Goal: Entertainment & Leisure: Browse casually

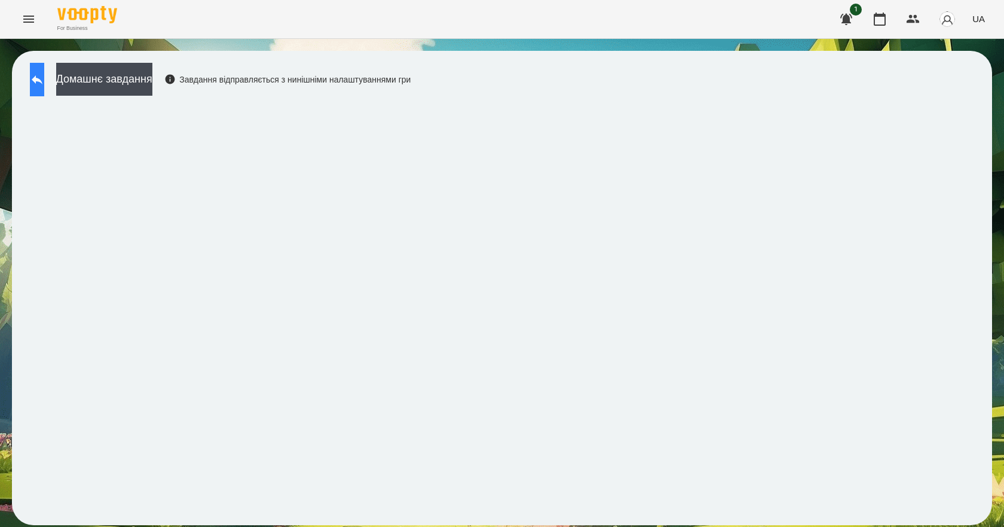
click at [44, 75] on button at bounding box center [37, 79] width 14 height 33
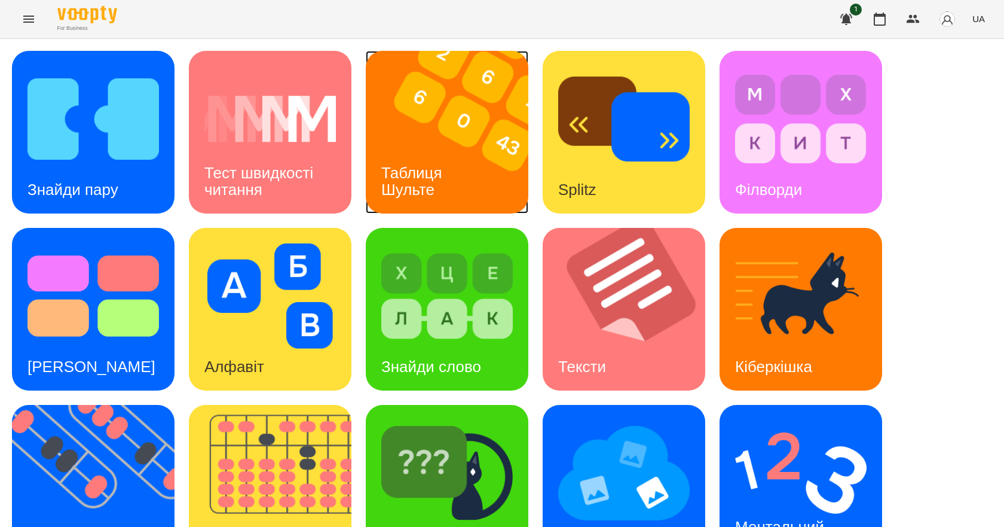
click at [450, 147] on img at bounding box center [454, 132] width 177 height 163
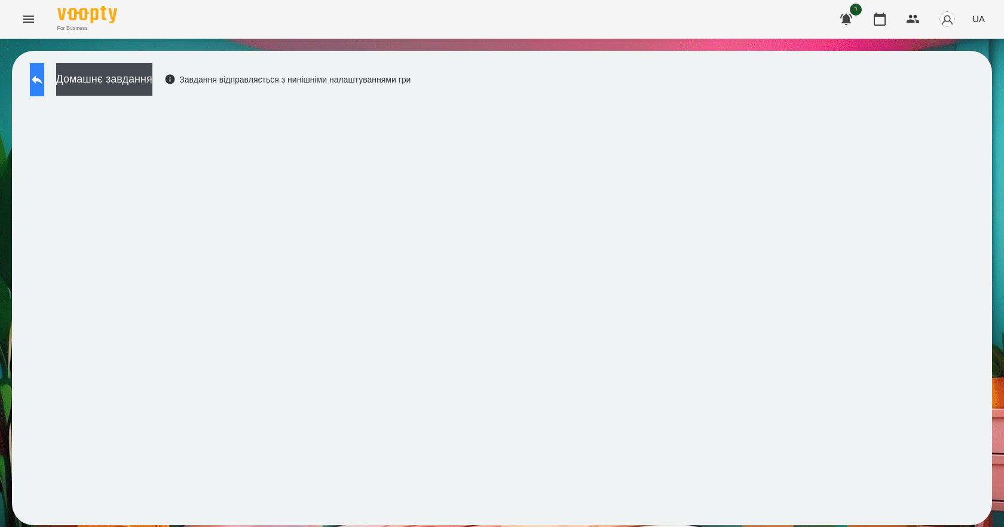
click at [44, 85] on icon at bounding box center [37, 79] width 14 height 14
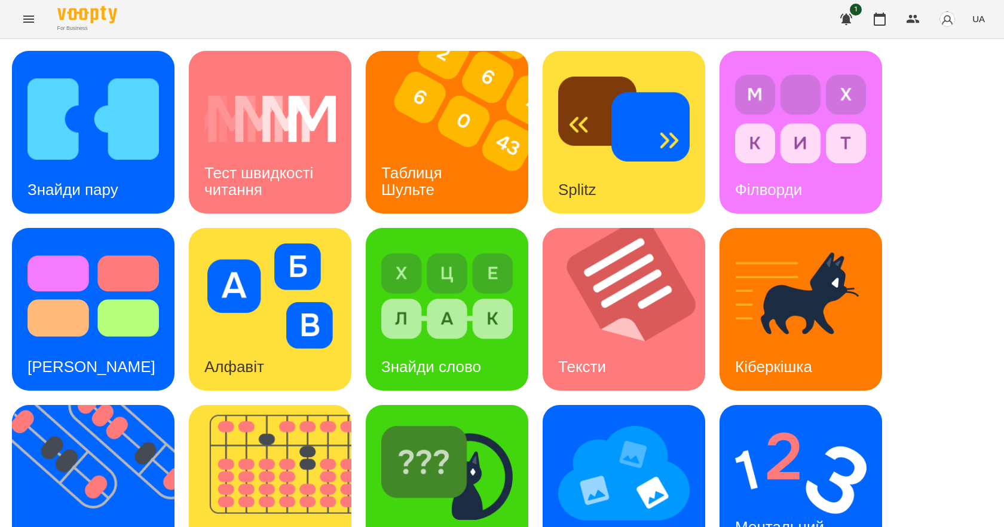
scroll to position [229, 0]
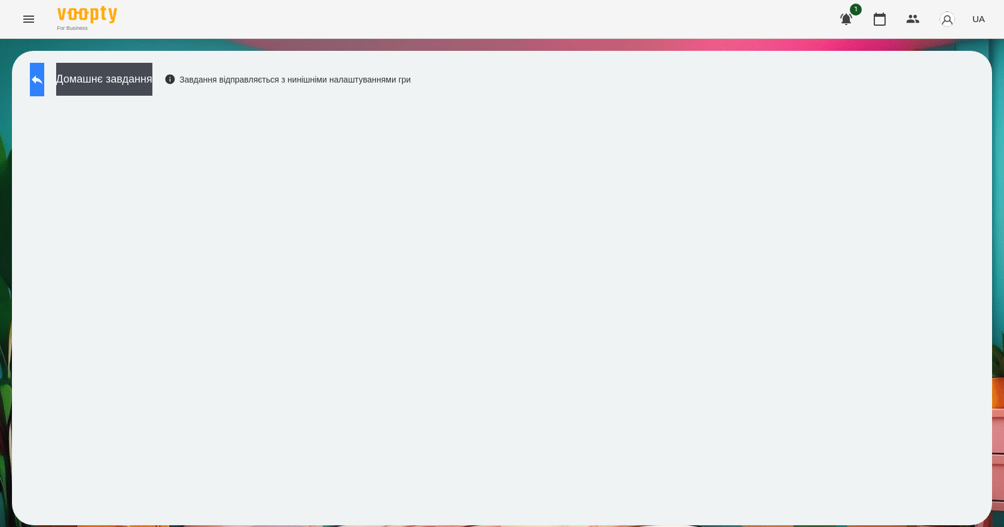
click at [44, 74] on button at bounding box center [37, 79] width 14 height 33
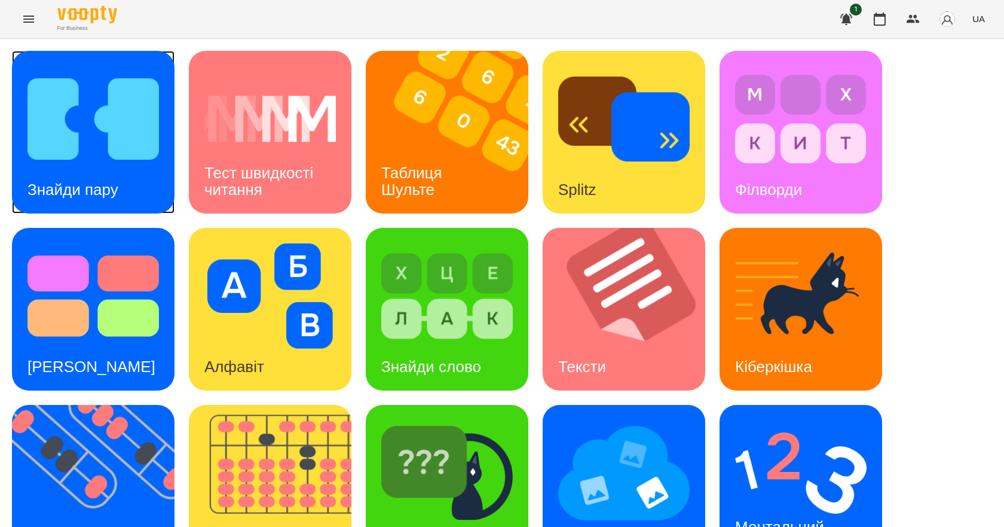
click at [123, 128] on img at bounding box center [92, 118] width 131 height 105
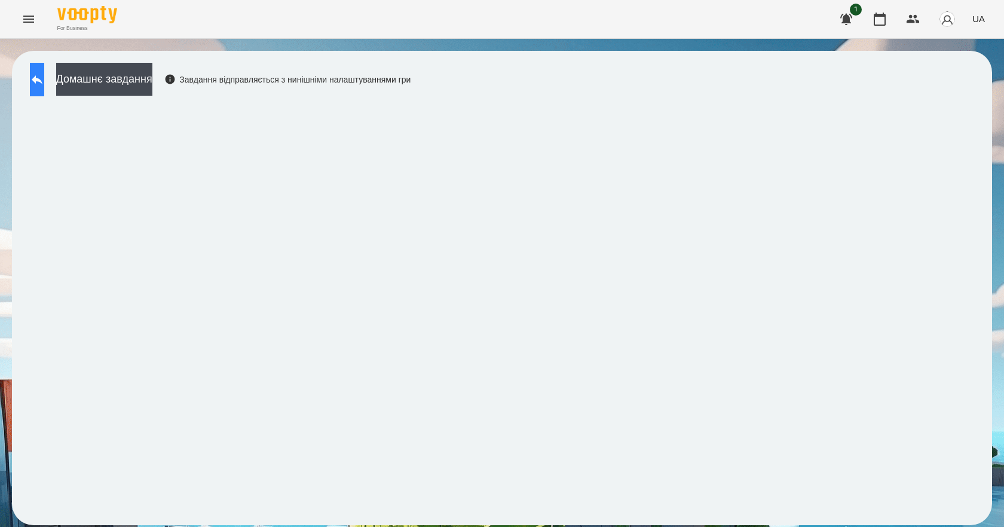
click at [41, 74] on button at bounding box center [37, 79] width 14 height 33
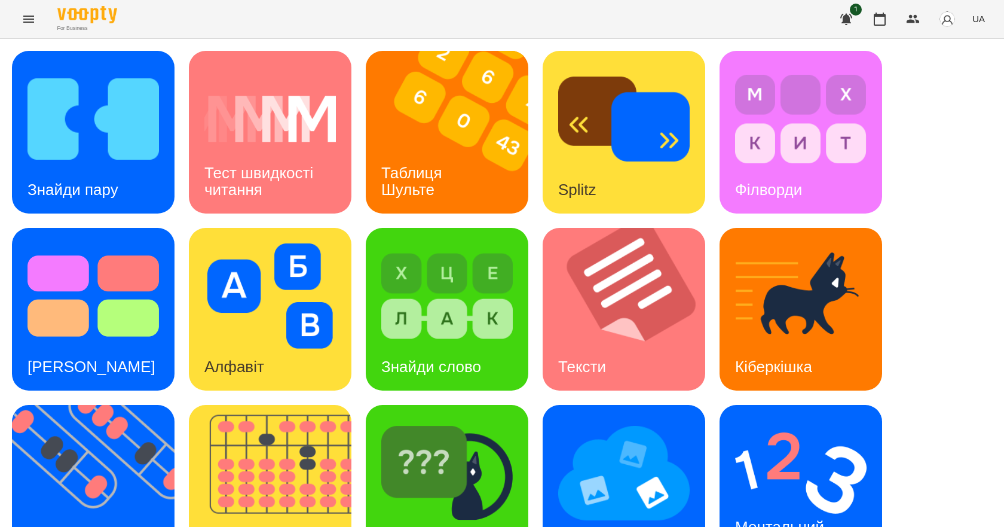
scroll to position [229, 0]
click at [271, 405] on img at bounding box center [277, 486] width 177 height 163
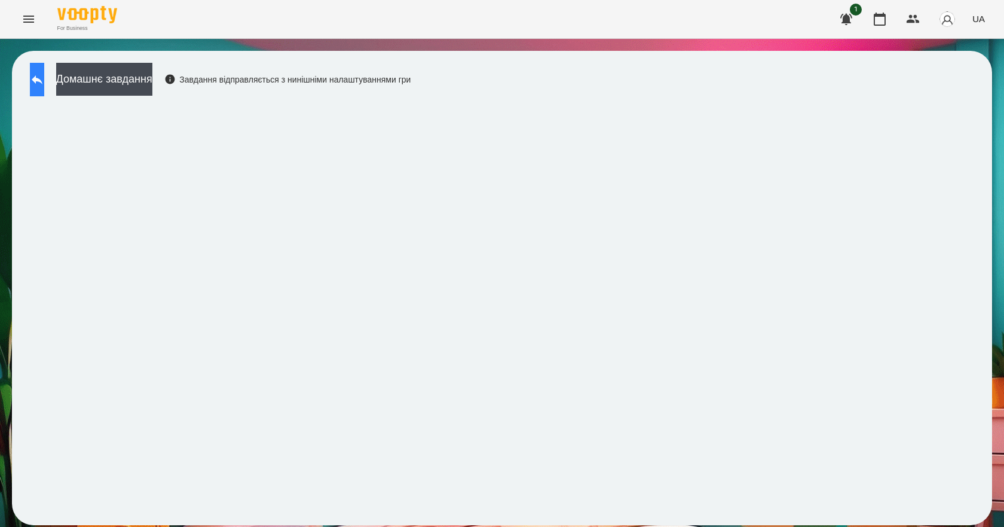
click at [44, 72] on icon at bounding box center [37, 79] width 14 height 14
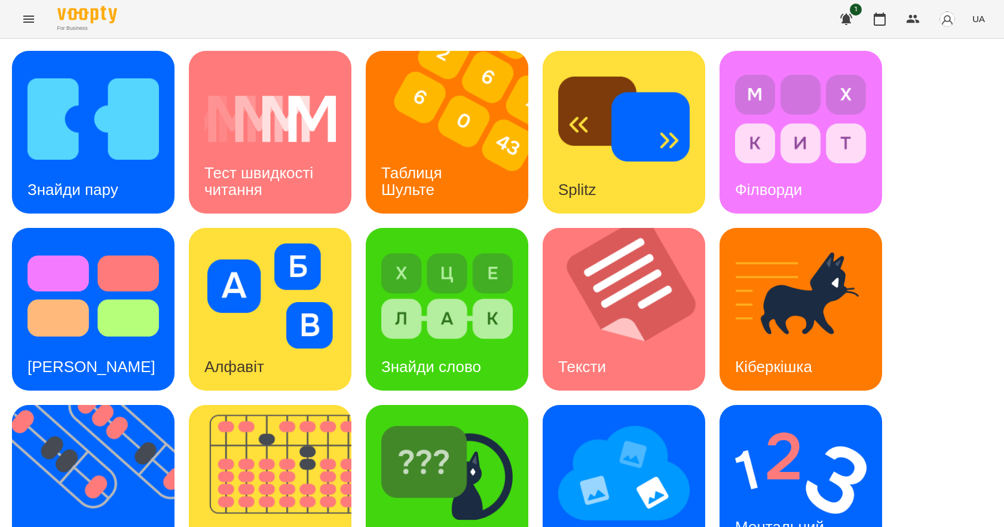
scroll to position [229, 0]
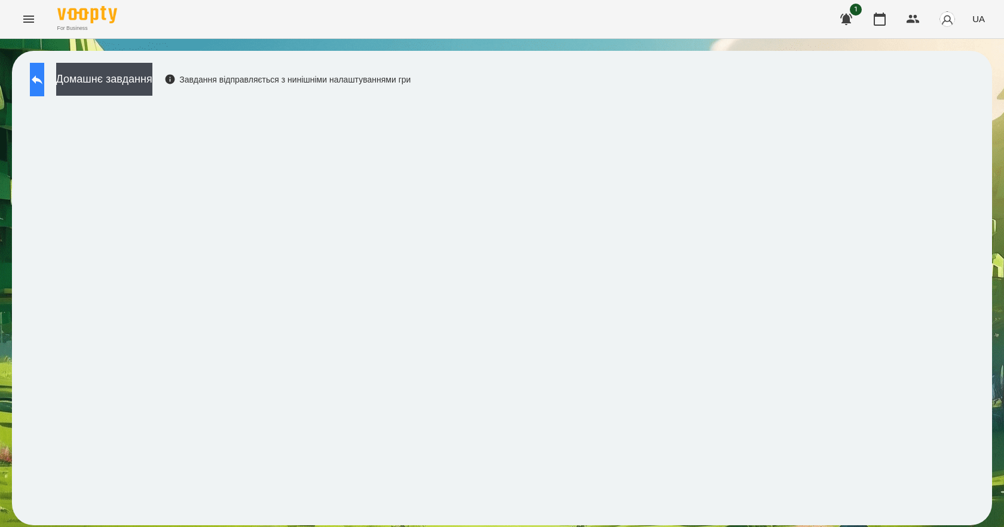
click at [42, 73] on icon at bounding box center [37, 79] width 14 height 14
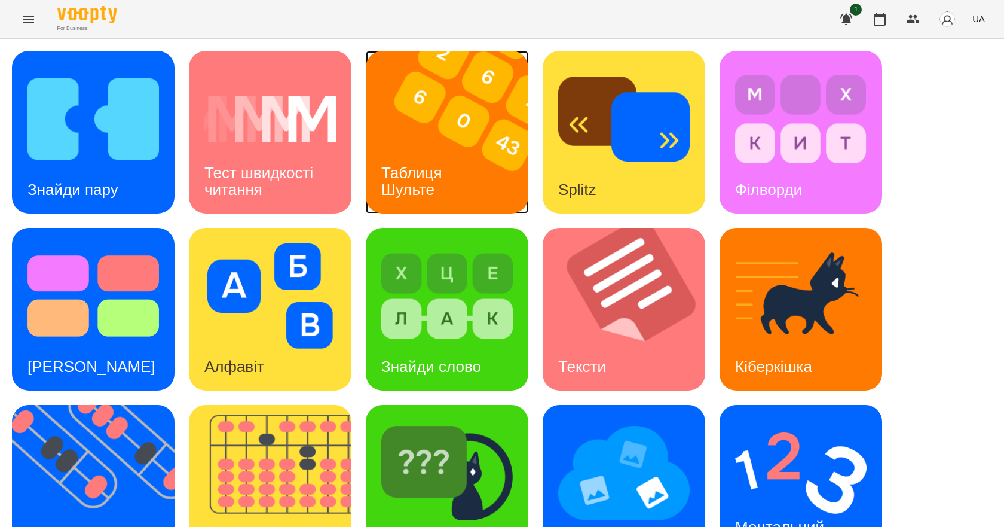
click at [440, 160] on div "Таблиця Шульте" at bounding box center [414, 181] width 96 height 64
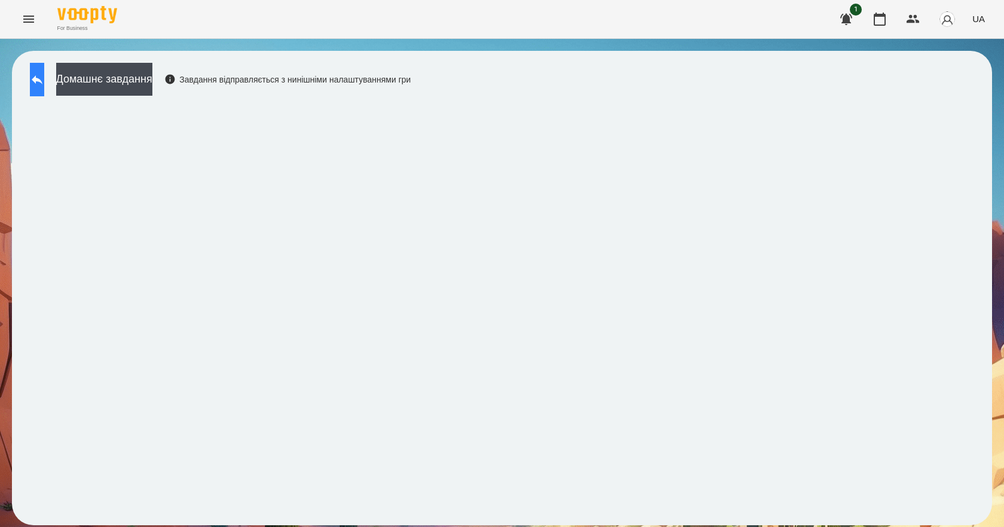
click at [44, 75] on icon at bounding box center [37, 79] width 14 height 14
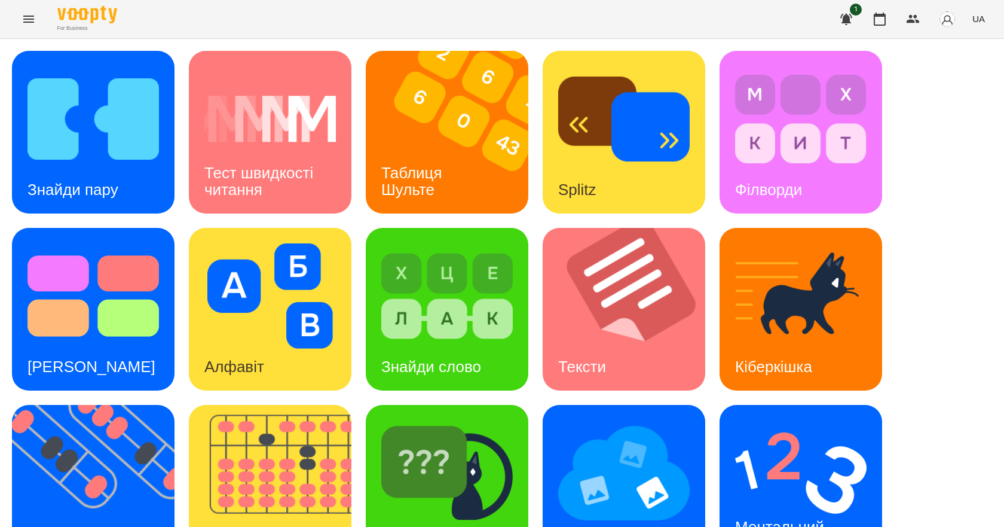
scroll to position [229, 0]
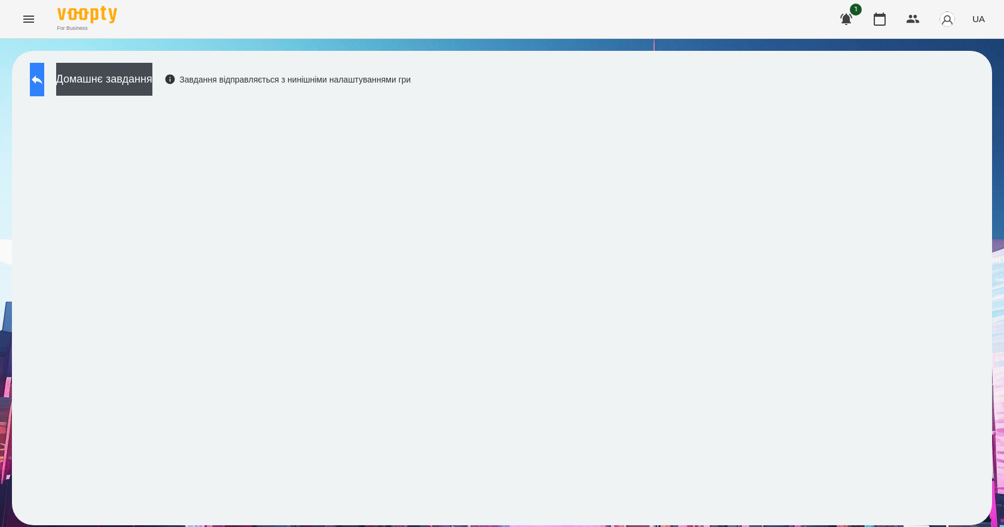
click at [34, 71] on button at bounding box center [37, 79] width 14 height 33
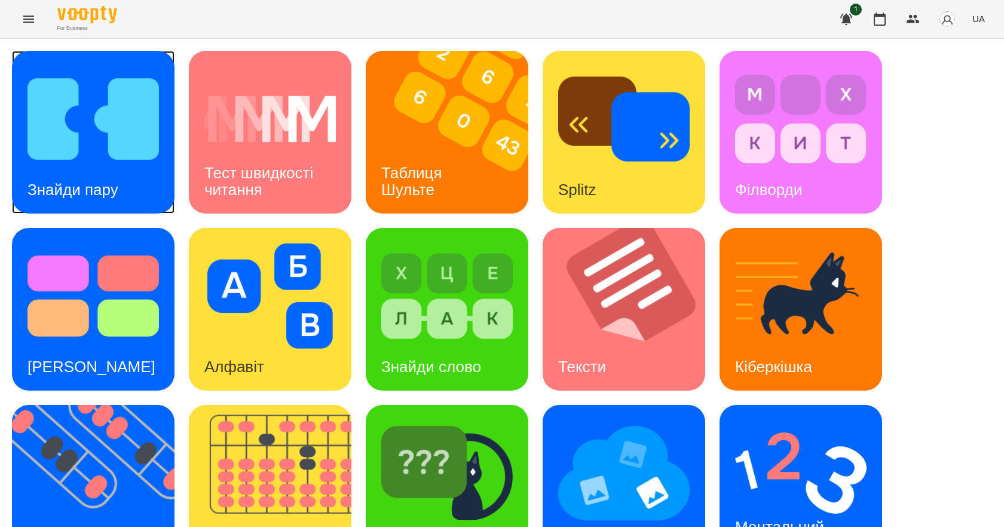
click at [81, 162] on img at bounding box center [92, 118] width 131 height 105
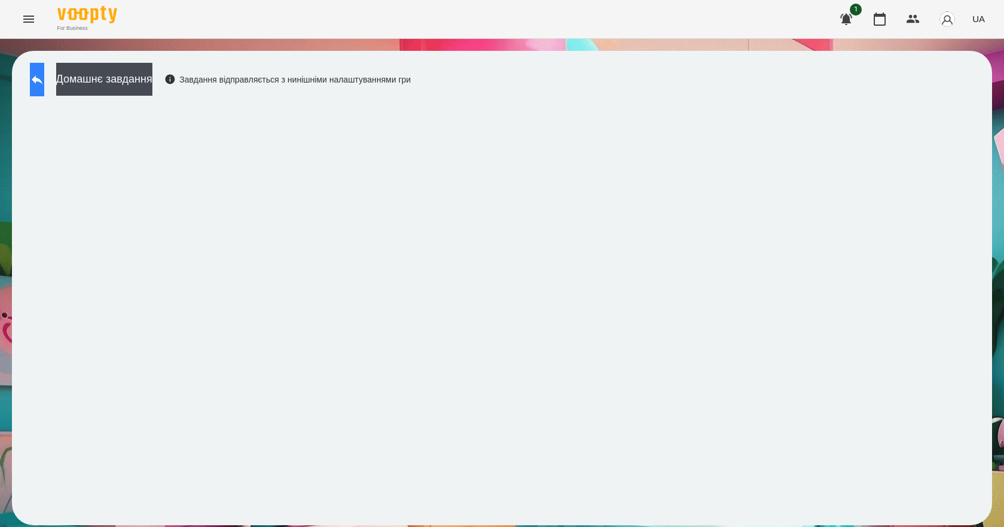
click at [42, 80] on icon at bounding box center [37, 79] width 11 height 9
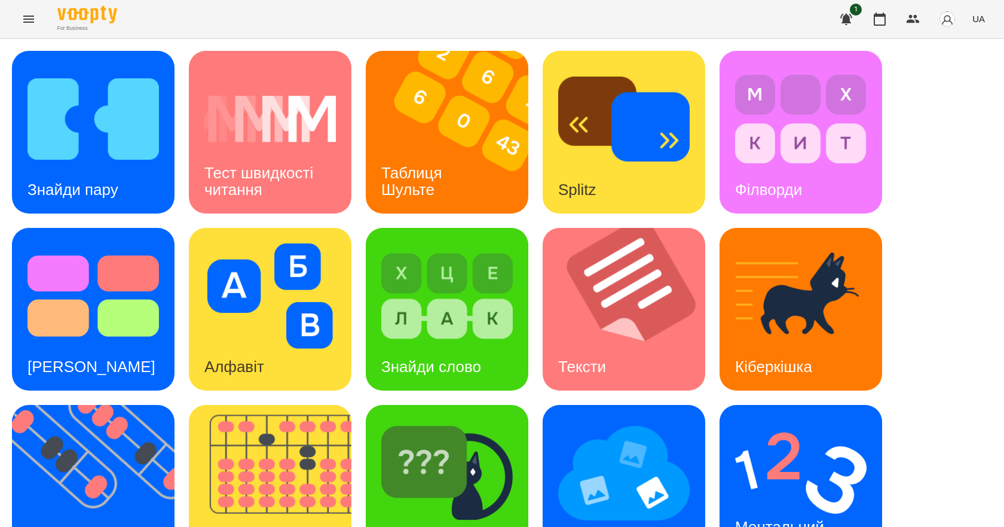
scroll to position [229, 0]
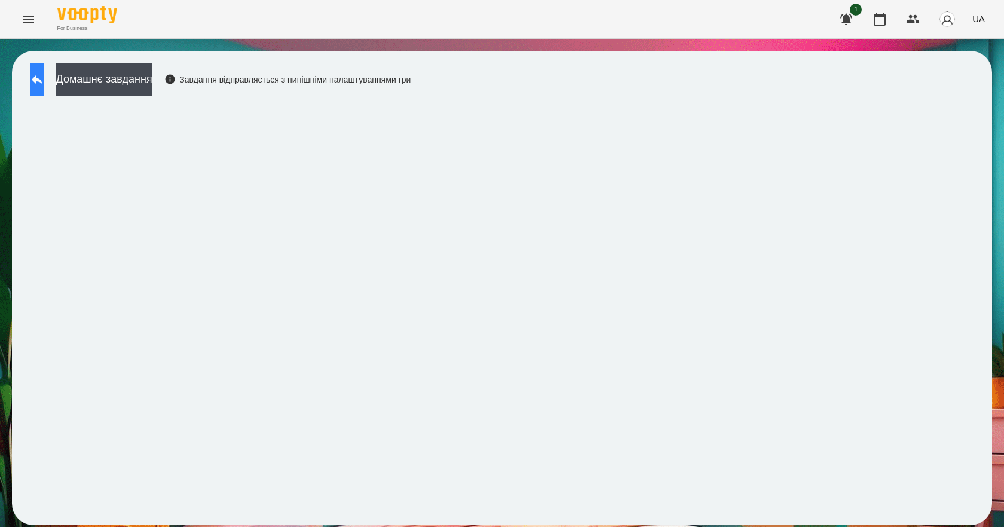
click at [44, 90] on button at bounding box center [37, 79] width 14 height 33
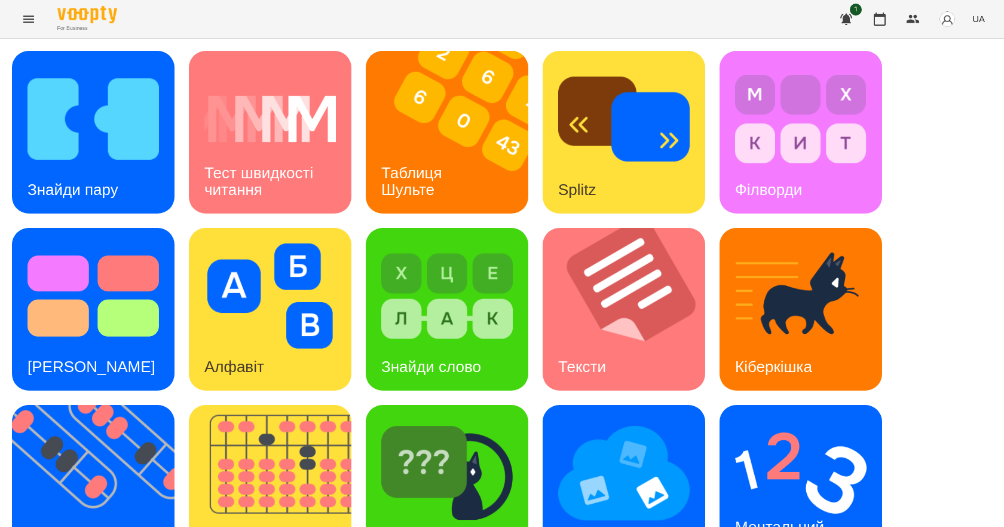
scroll to position [229, 0]
click at [819, 518] on h3 "Ментальний рахунок" at bounding box center [781, 535] width 93 height 34
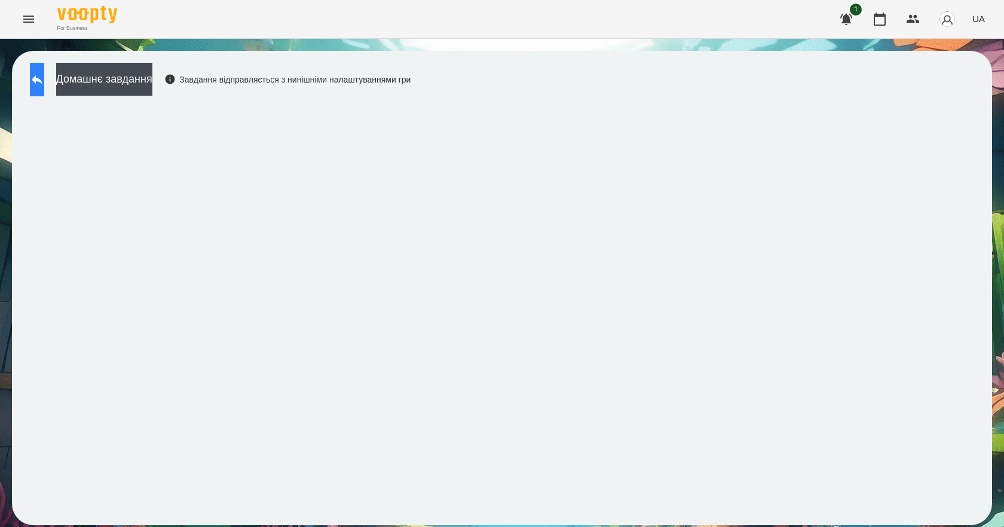
click at [42, 79] on icon at bounding box center [37, 79] width 11 height 9
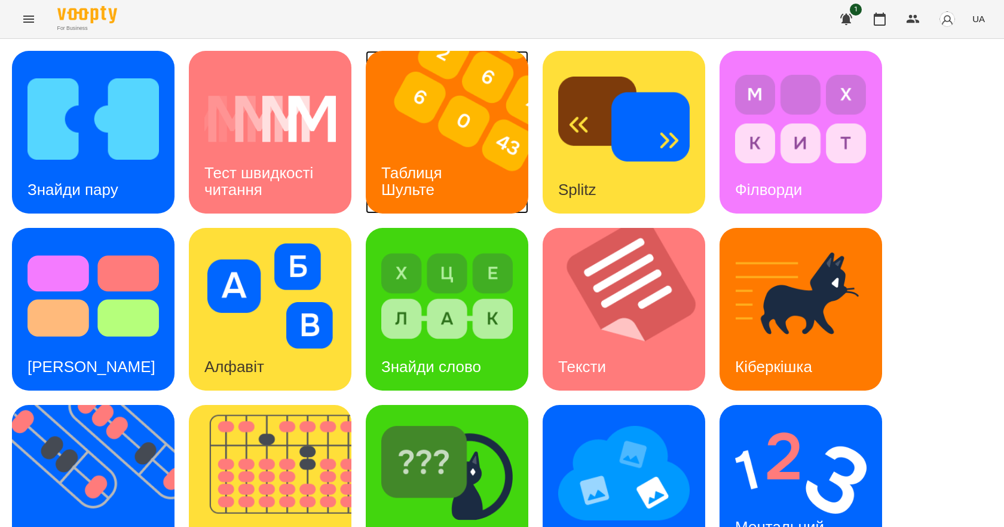
click at [451, 174] on div "Таблиця Шульте" at bounding box center [414, 181] width 96 height 64
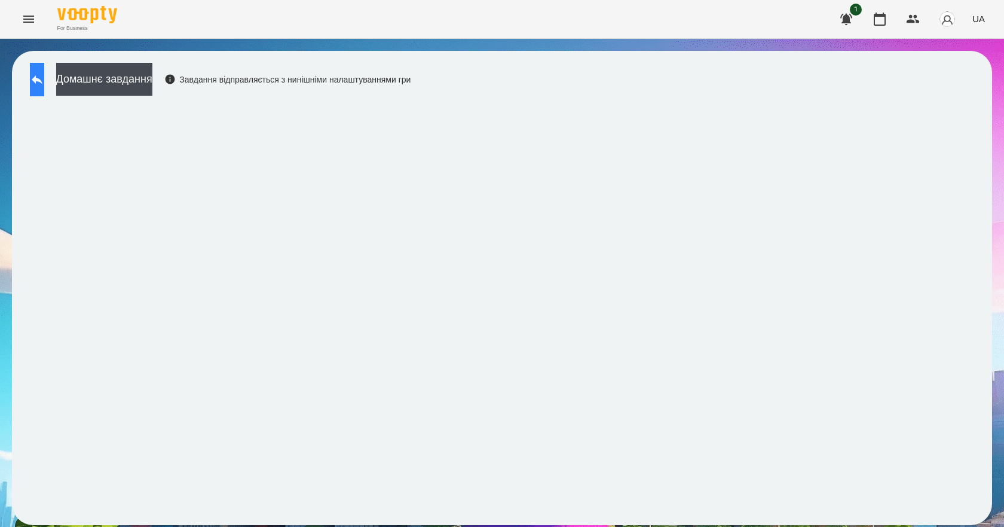
click at [44, 91] on button at bounding box center [37, 79] width 14 height 33
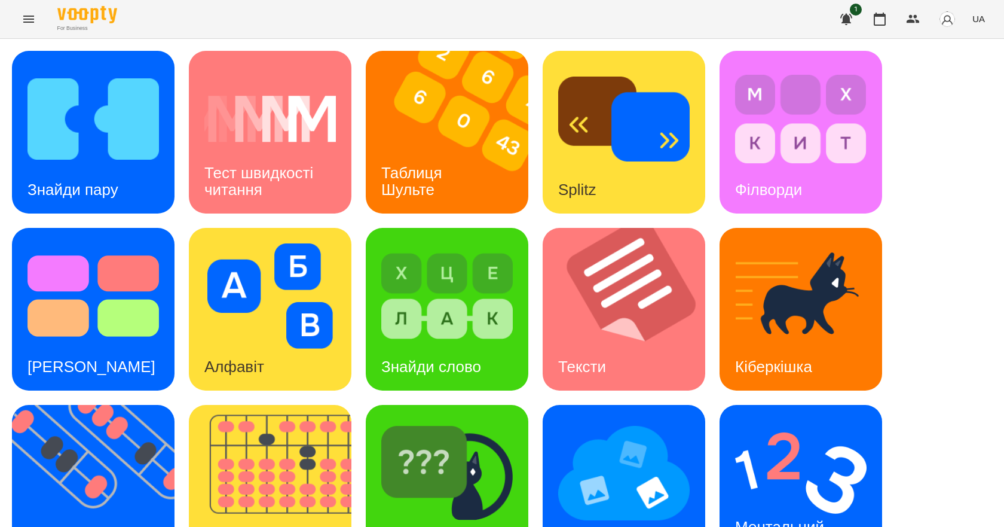
scroll to position [229, 0]
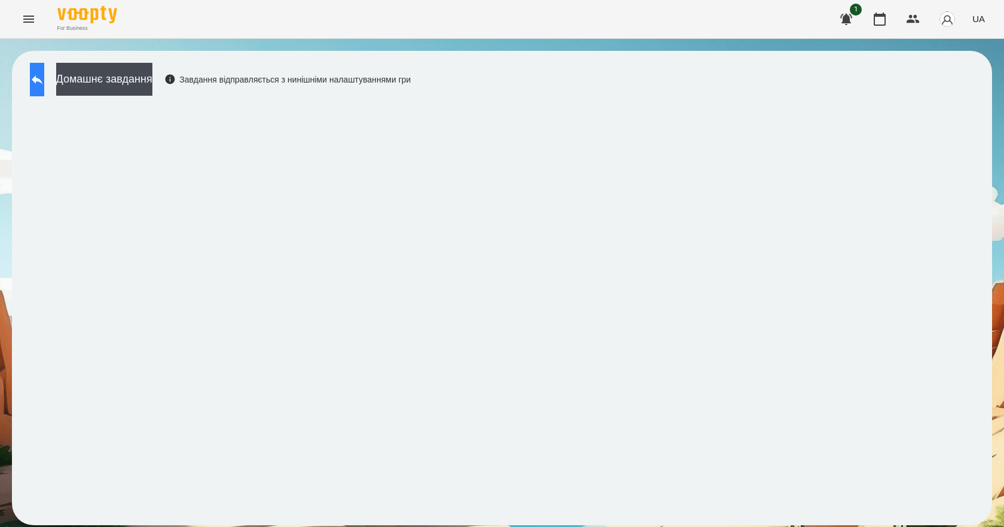
click at [38, 76] on button at bounding box center [37, 79] width 14 height 33
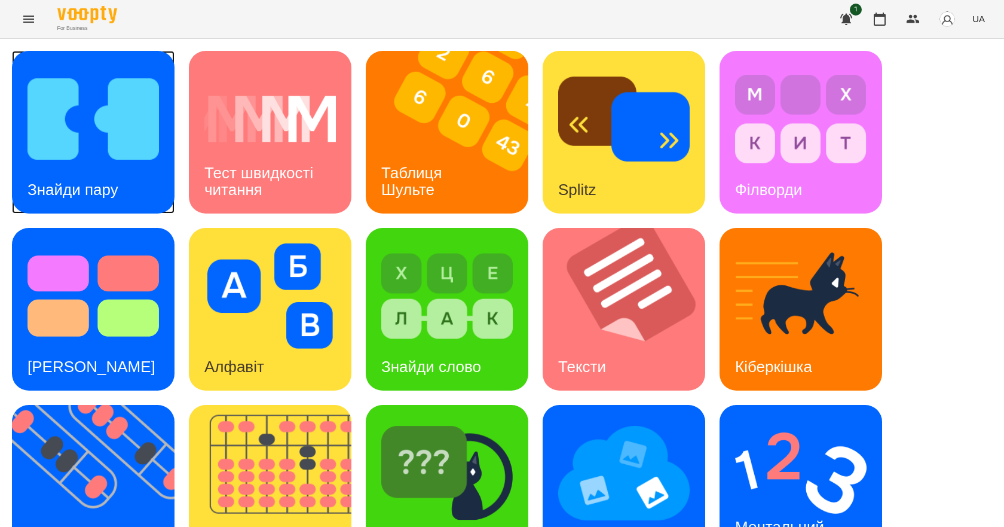
click at [136, 157] on img at bounding box center [92, 118] width 131 height 105
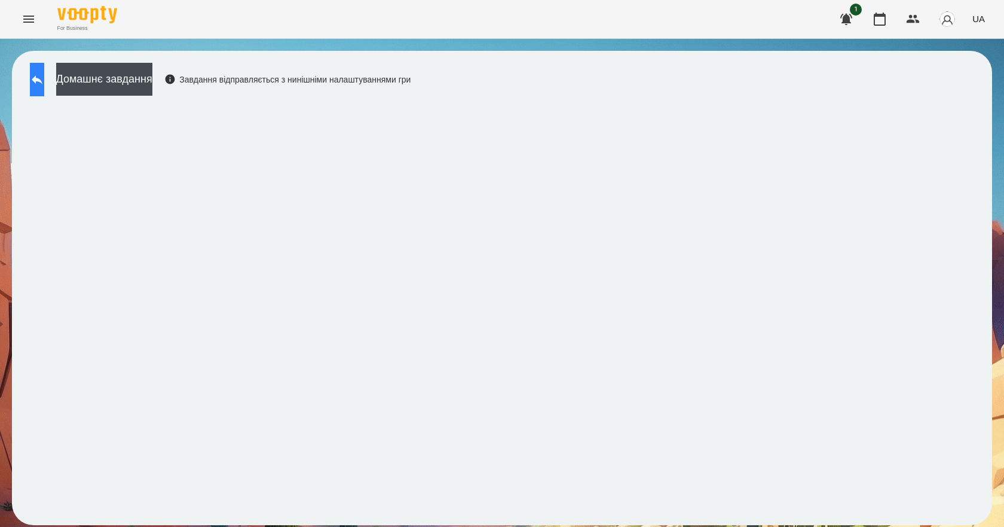
click at [44, 85] on icon at bounding box center [37, 79] width 14 height 14
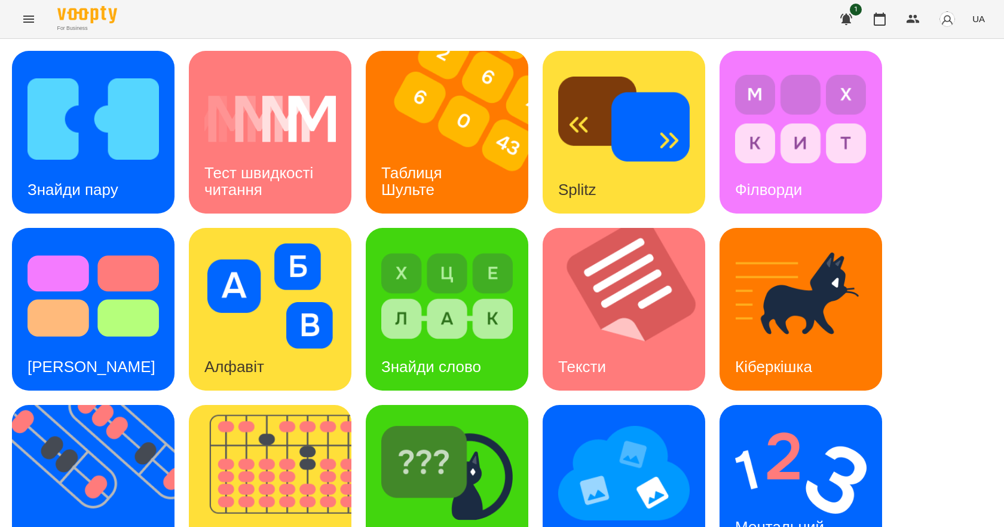
scroll to position [229, 0]
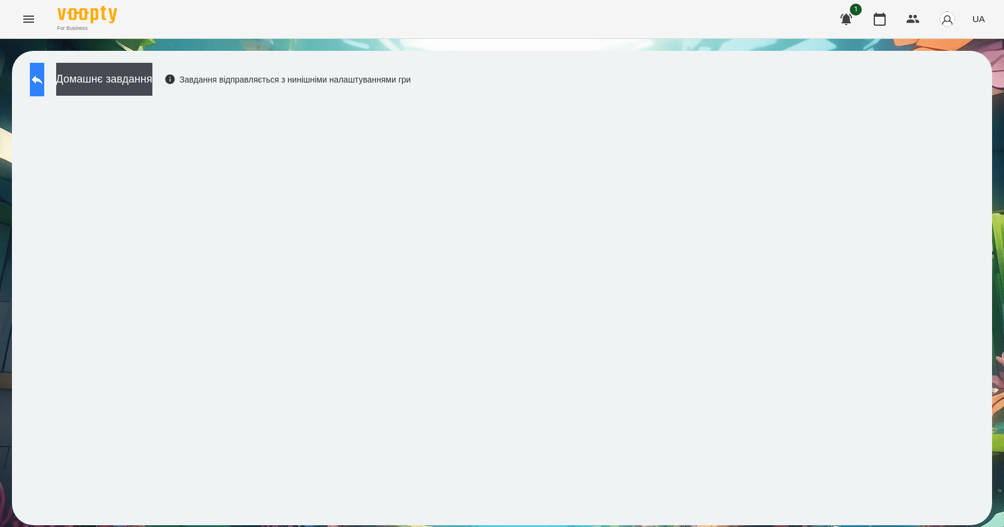
click at [38, 71] on button at bounding box center [37, 79] width 14 height 33
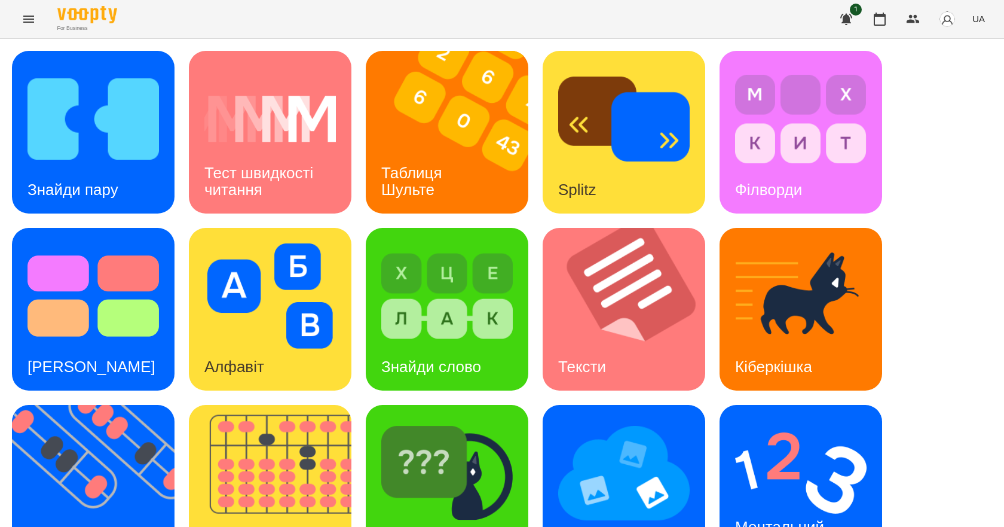
scroll to position [229, 0]
click at [844, 503] on div "Ментальний рахунок" at bounding box center [782, 535] width 124 height 64
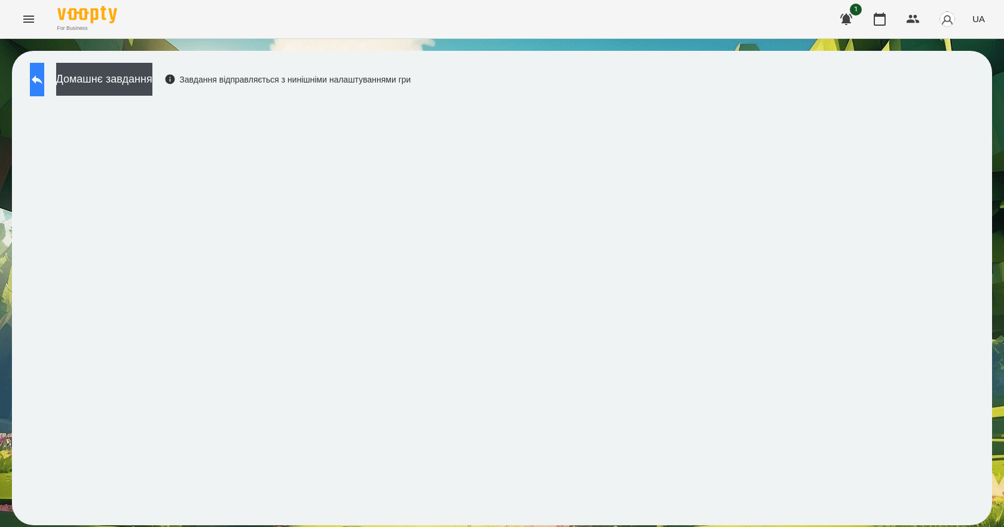
click at [36, 78] on button at bounding box center [37, 79] width 14 height 33
